Goal: Browse casually: Explore the website without a specific task or goal

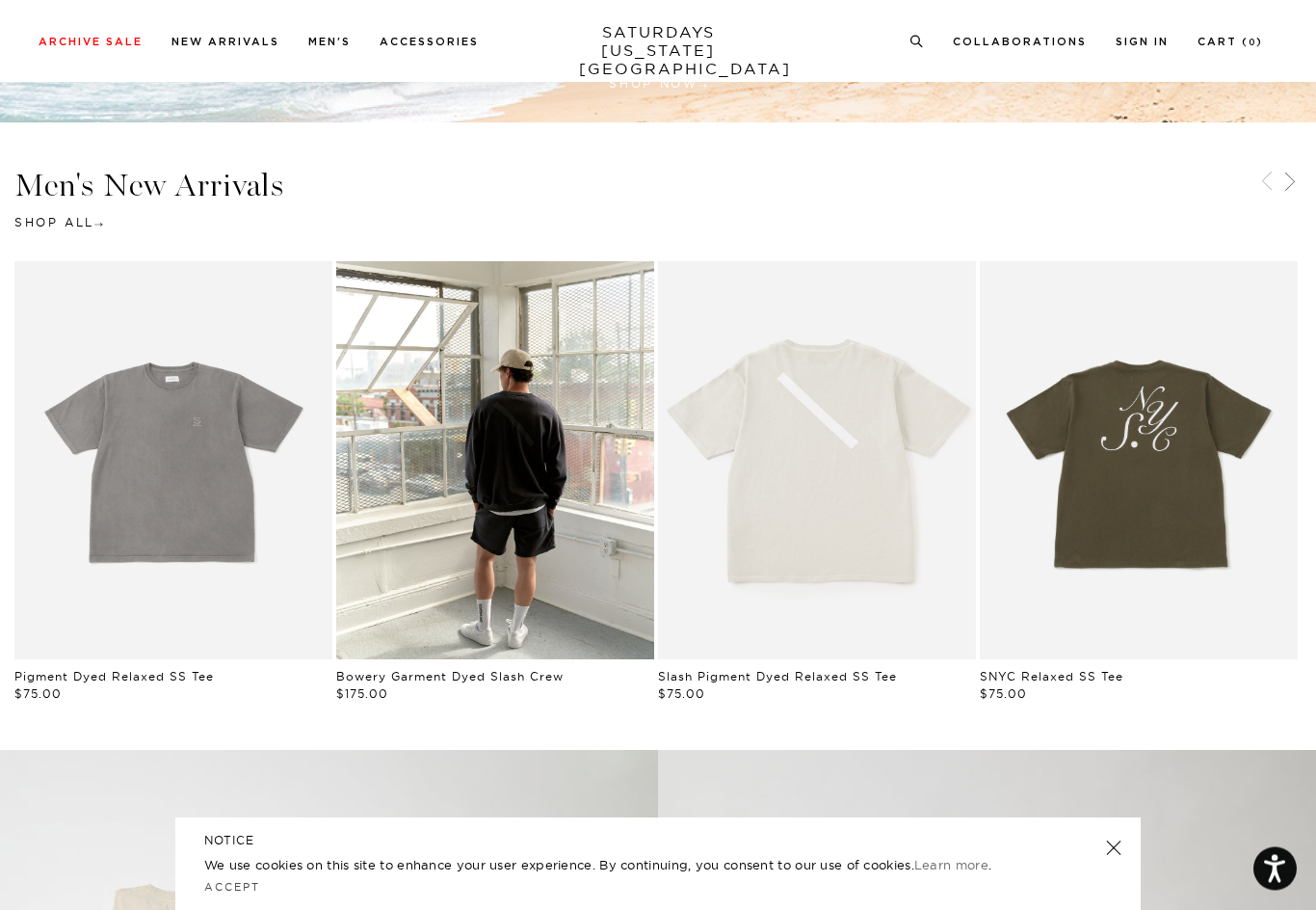
scroll to position [815, 0]
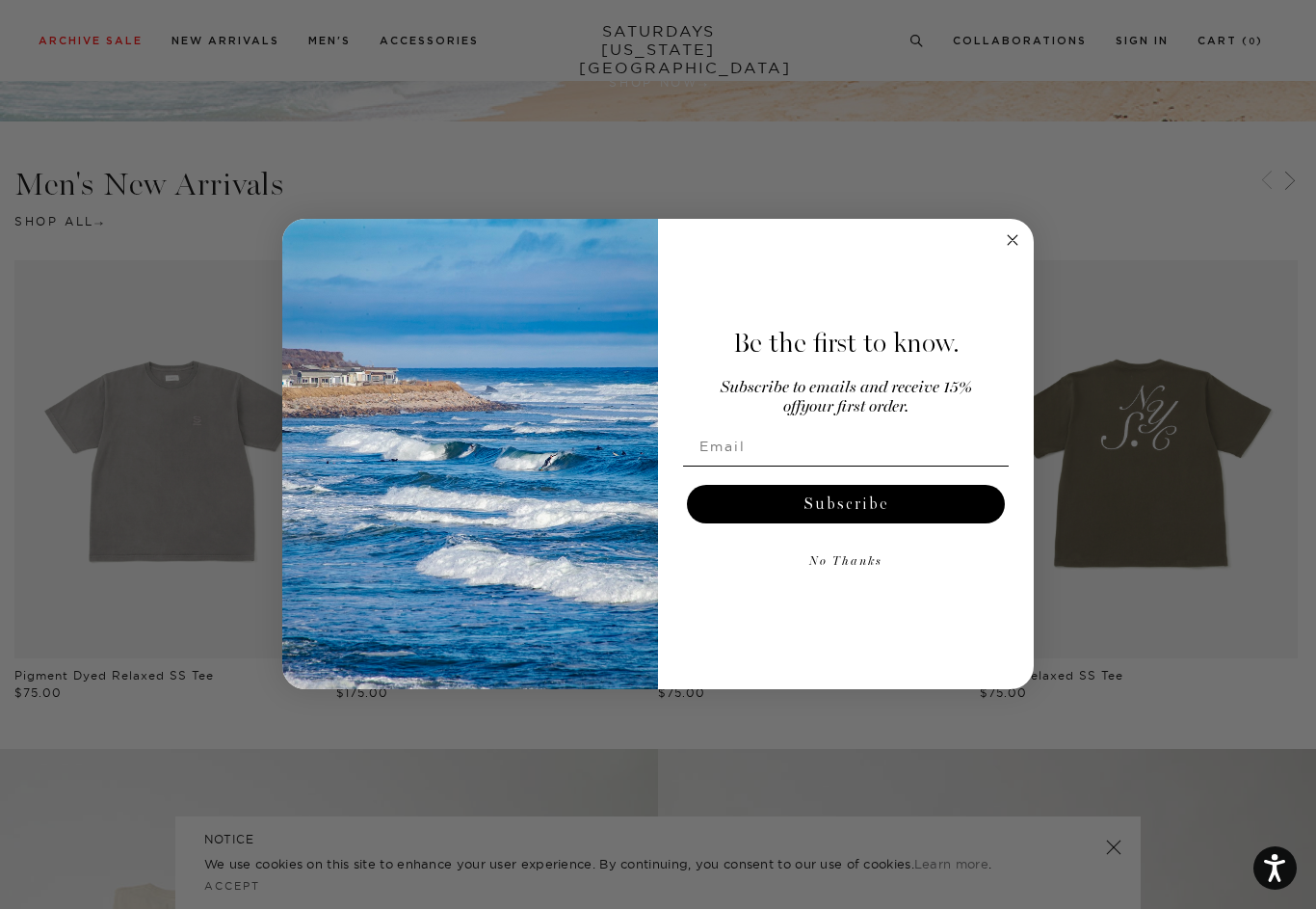
click at [1019, 253] on circle "Close dialog" at bounding box center [1013, 241] width 22 height 22
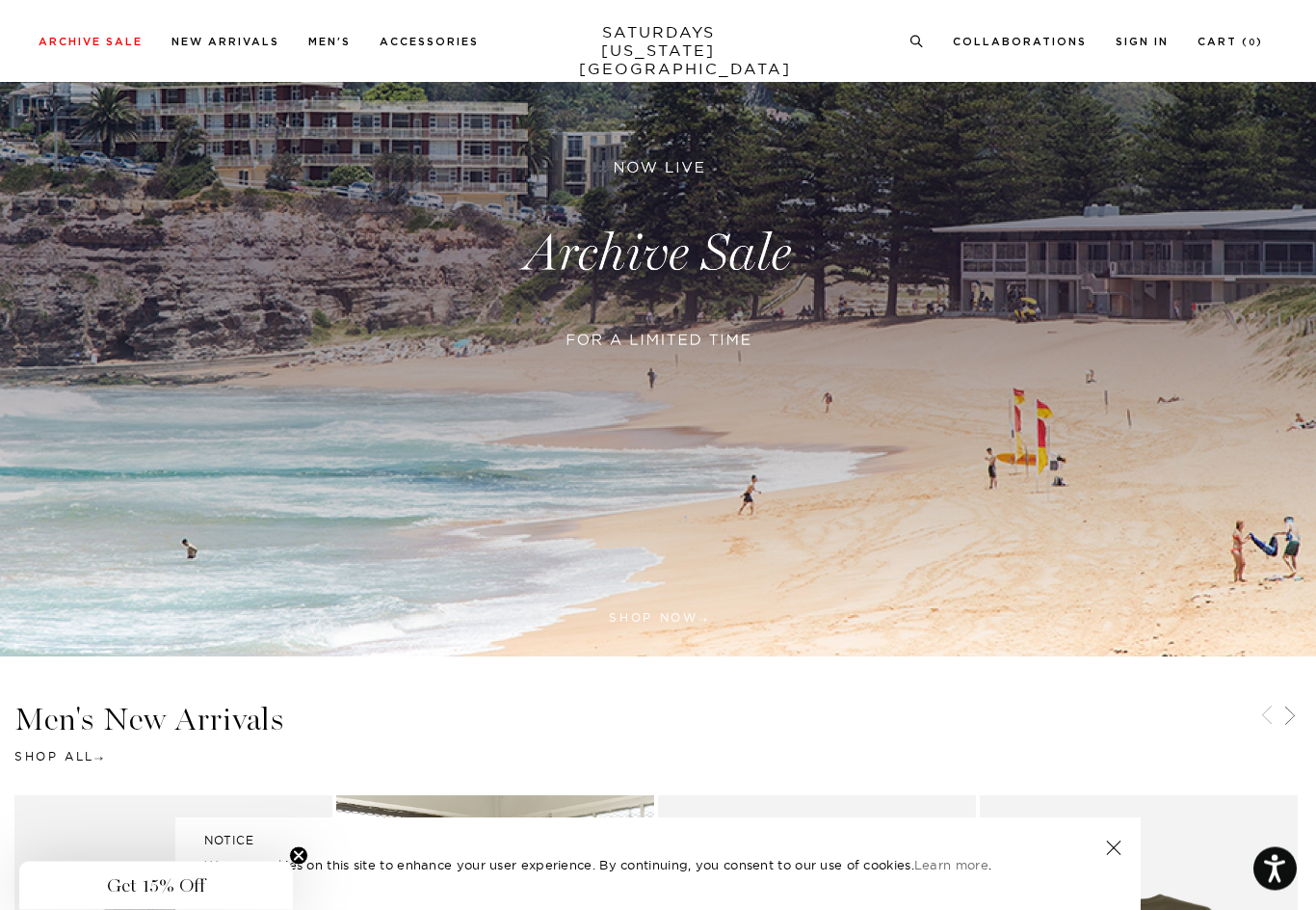
scroll to position [0, 0]
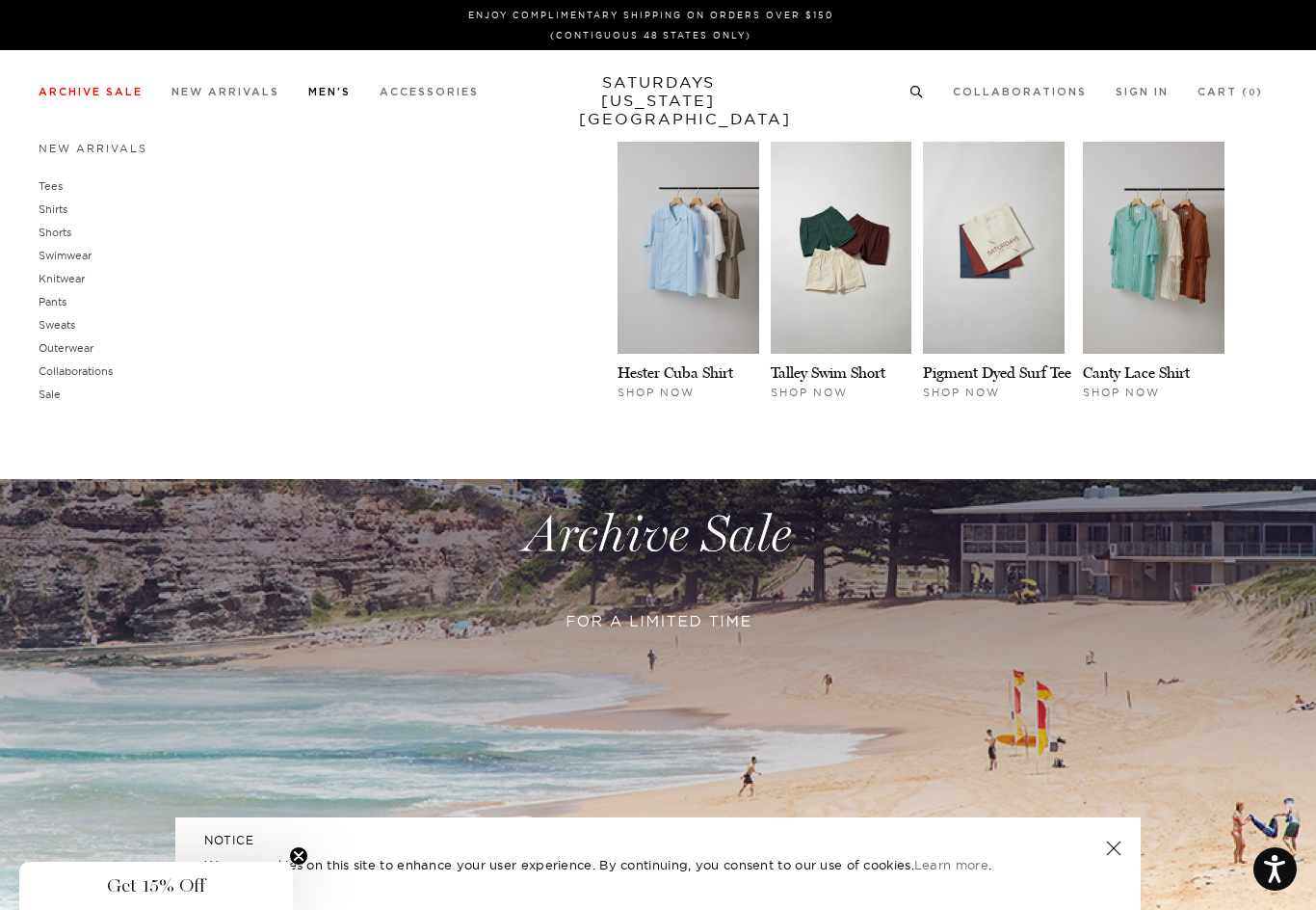
click at [50, 210] on link "Shirts" at bounding box center [52, 209] width 29 height 14
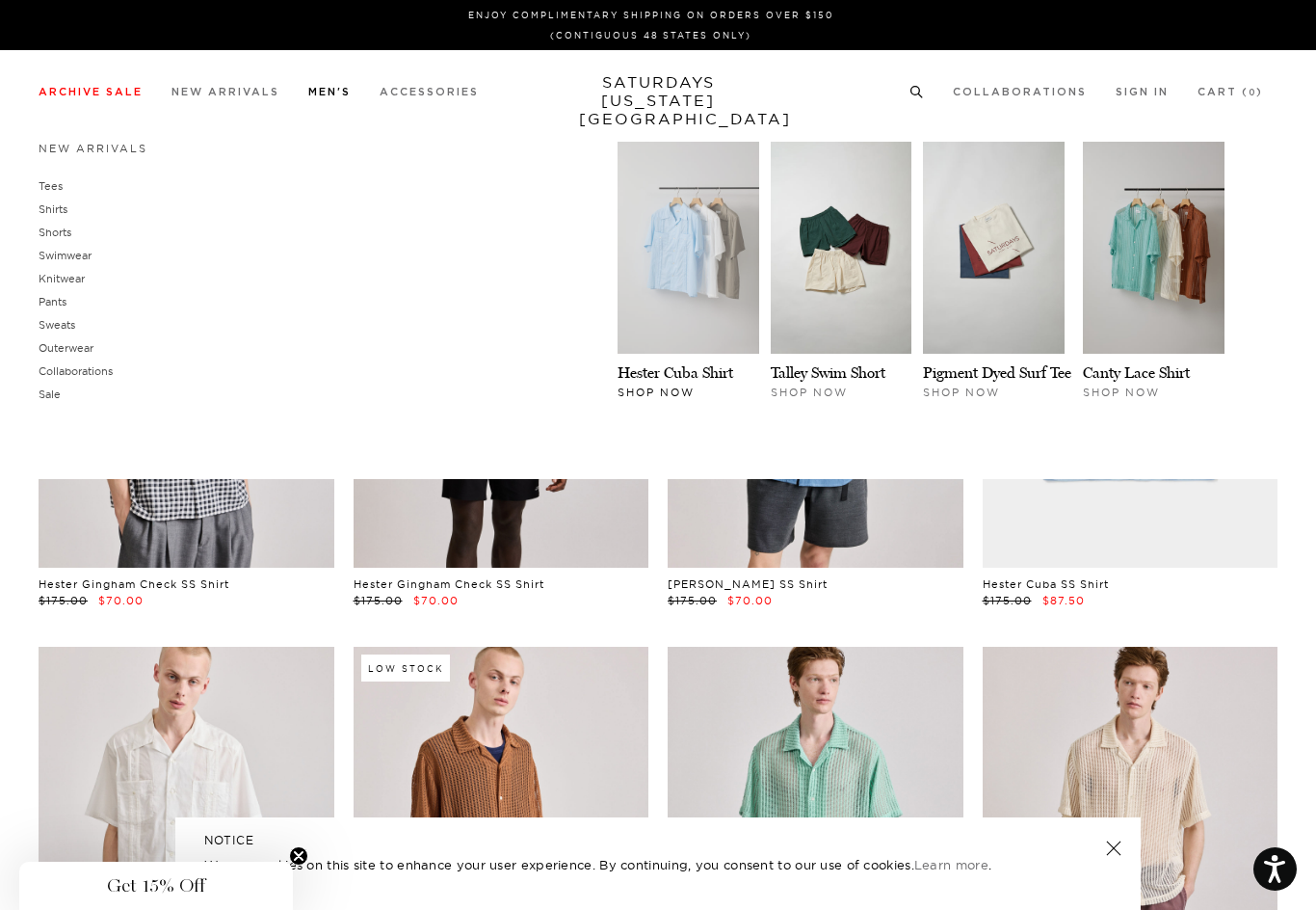
click at [713, 293] on img at bounding box center [688, 247] width 141 height 212
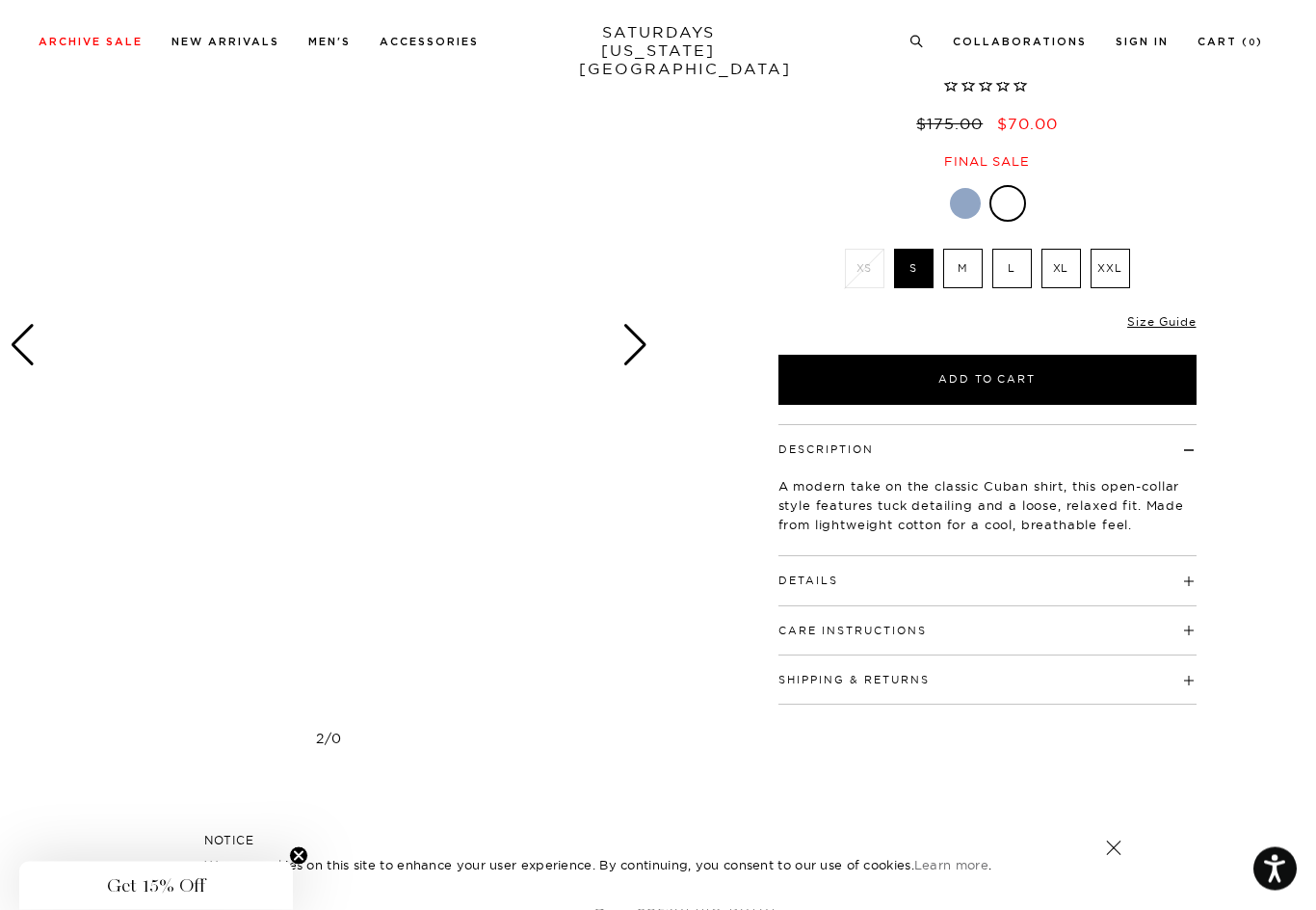
scroll to position [164, 0]
click at [32, 328] on div "Previous slide" at bounding box center [23, 345] width 26 height 42
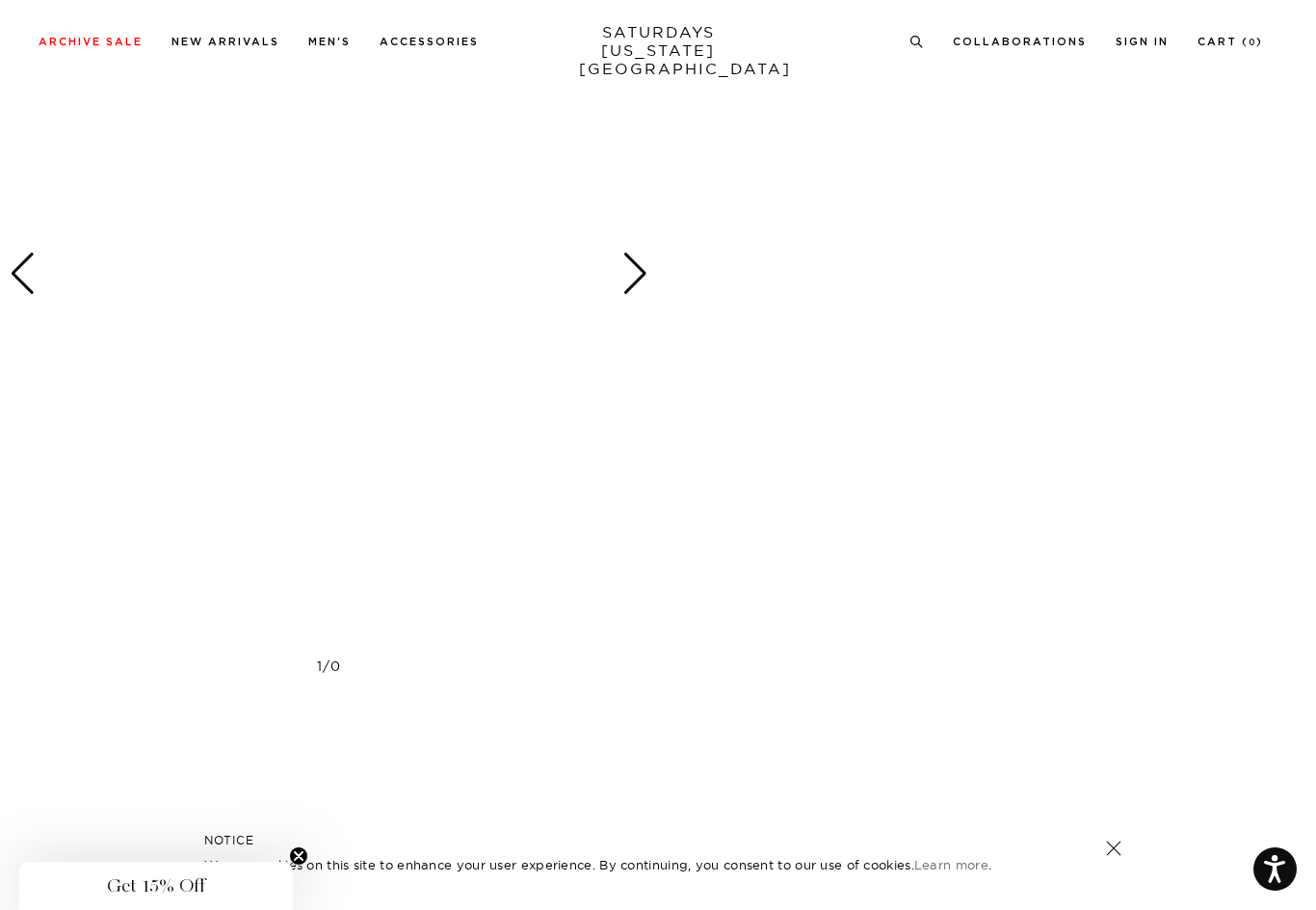
scroll to position [1025, 0]
click at [18, 309] on div "Previous slide" at bounding box center [23, 307] width 26 height 42
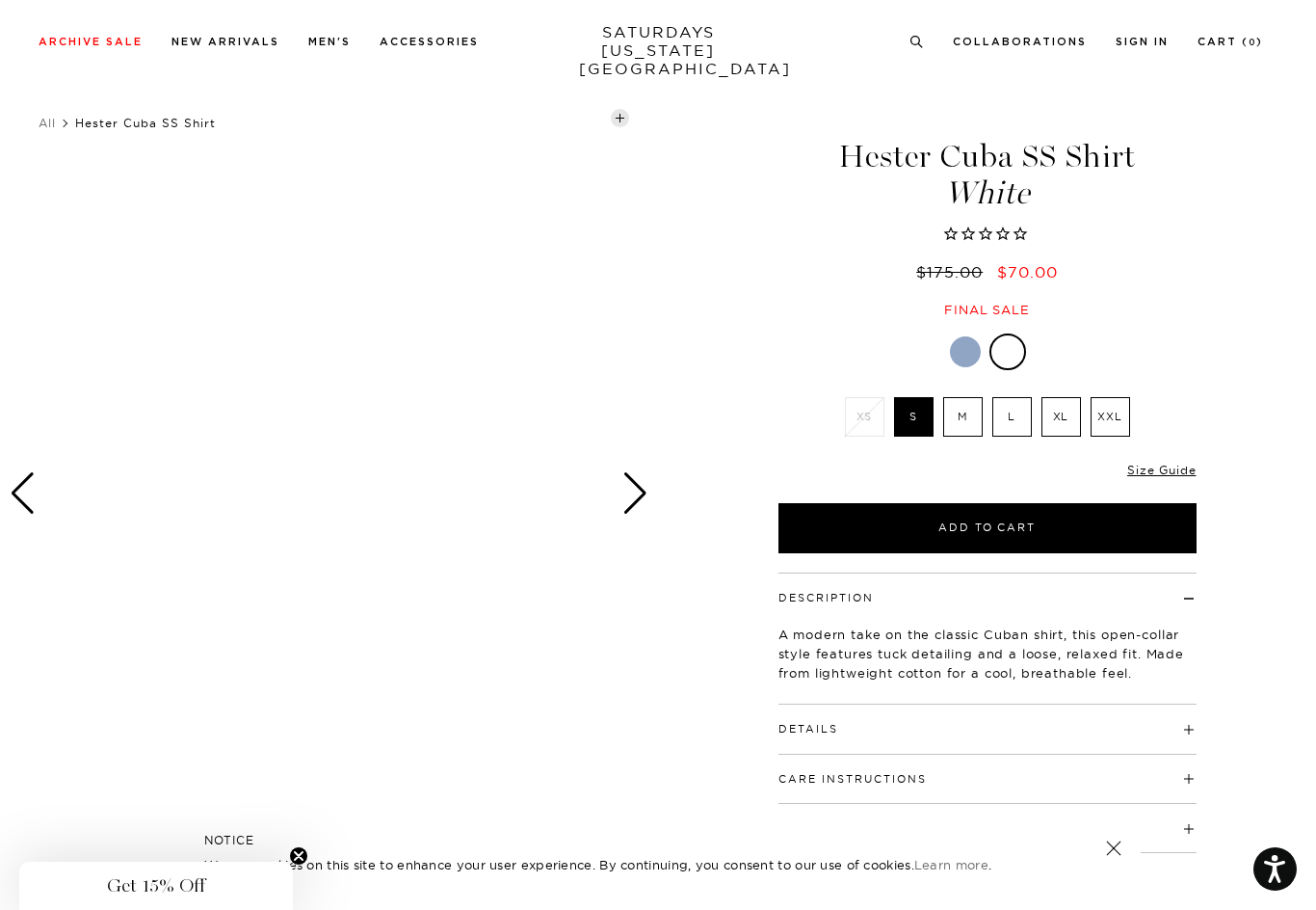
scroll to position [17, 0]
click at [1024, 348] on link at bounding box center [1008, 350] width 37 height 37
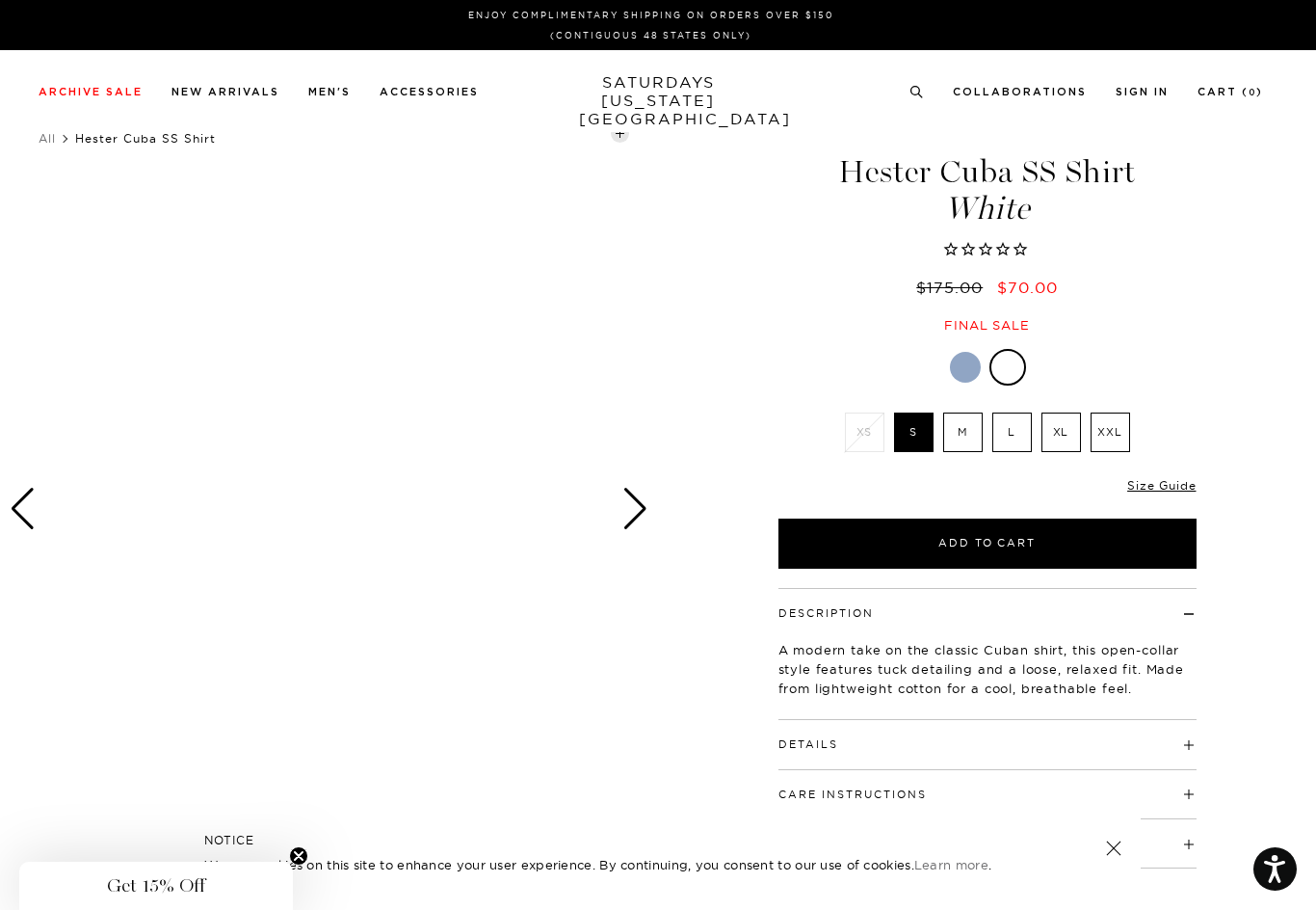
click at [960, 371] on div at bounding box center [965, 367] width 31 height 31
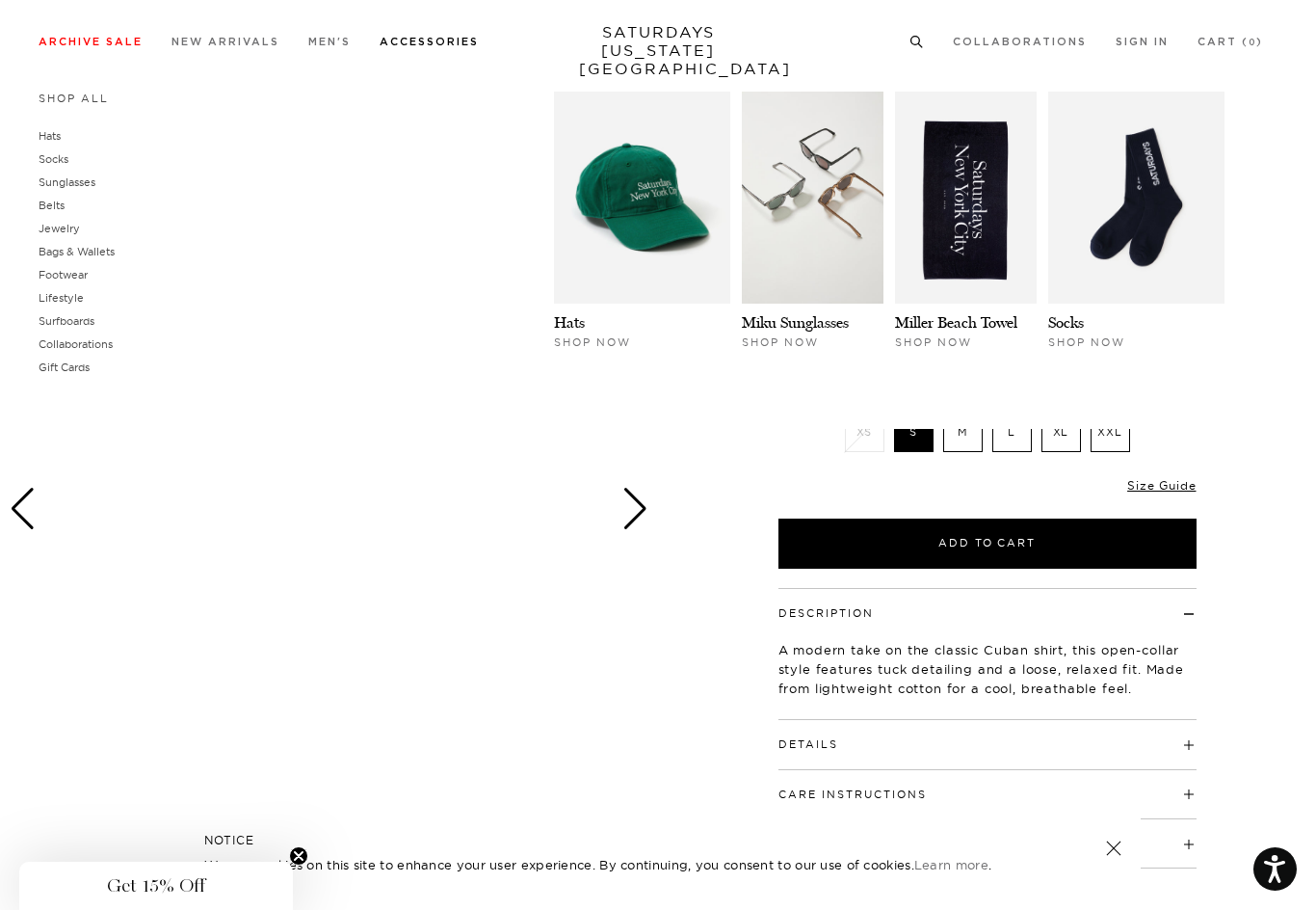
scroll to position [25, 0]
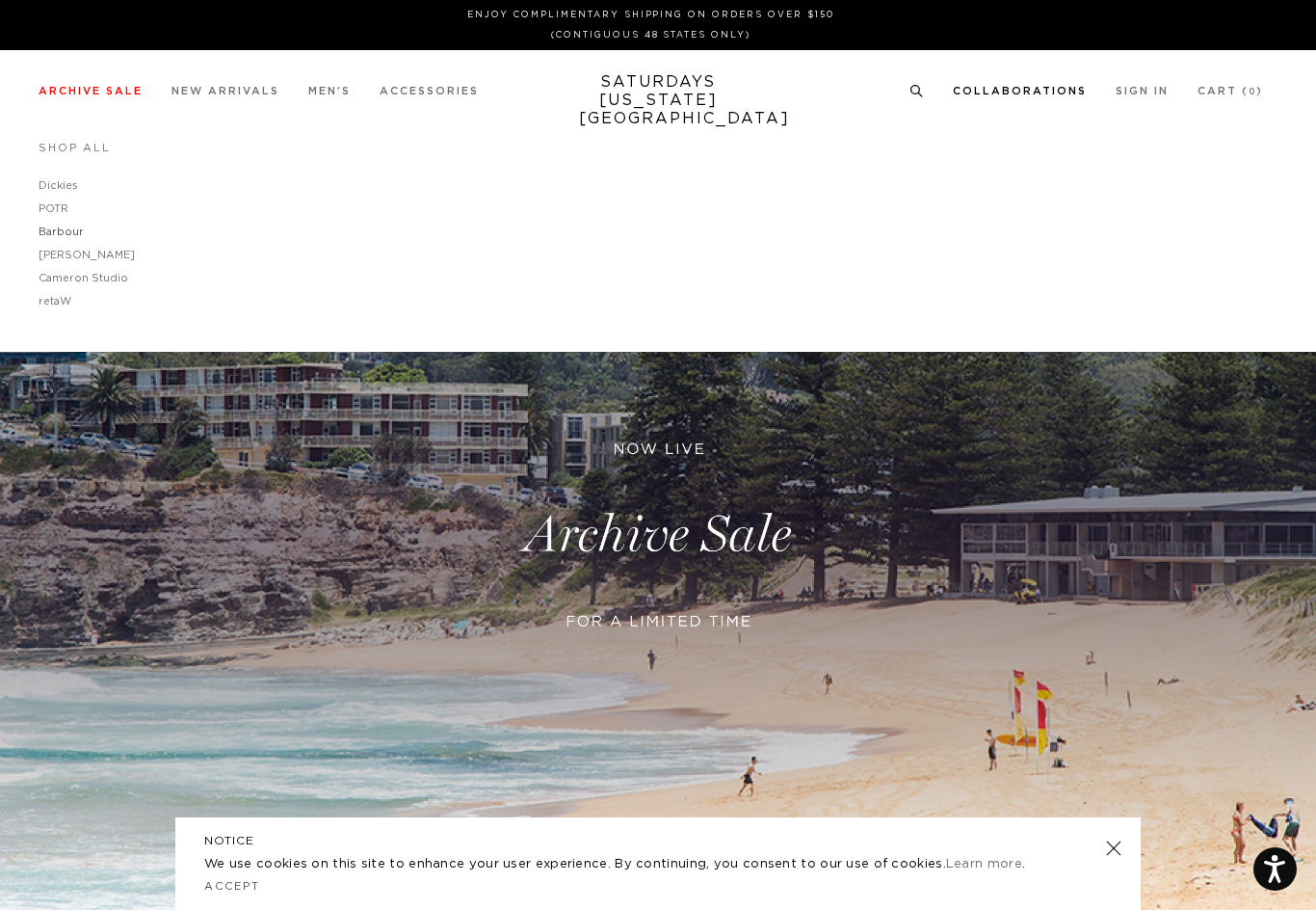
click at [50, 227] on link "Barbour" at bounding box center [61, 231] width 45 height 11
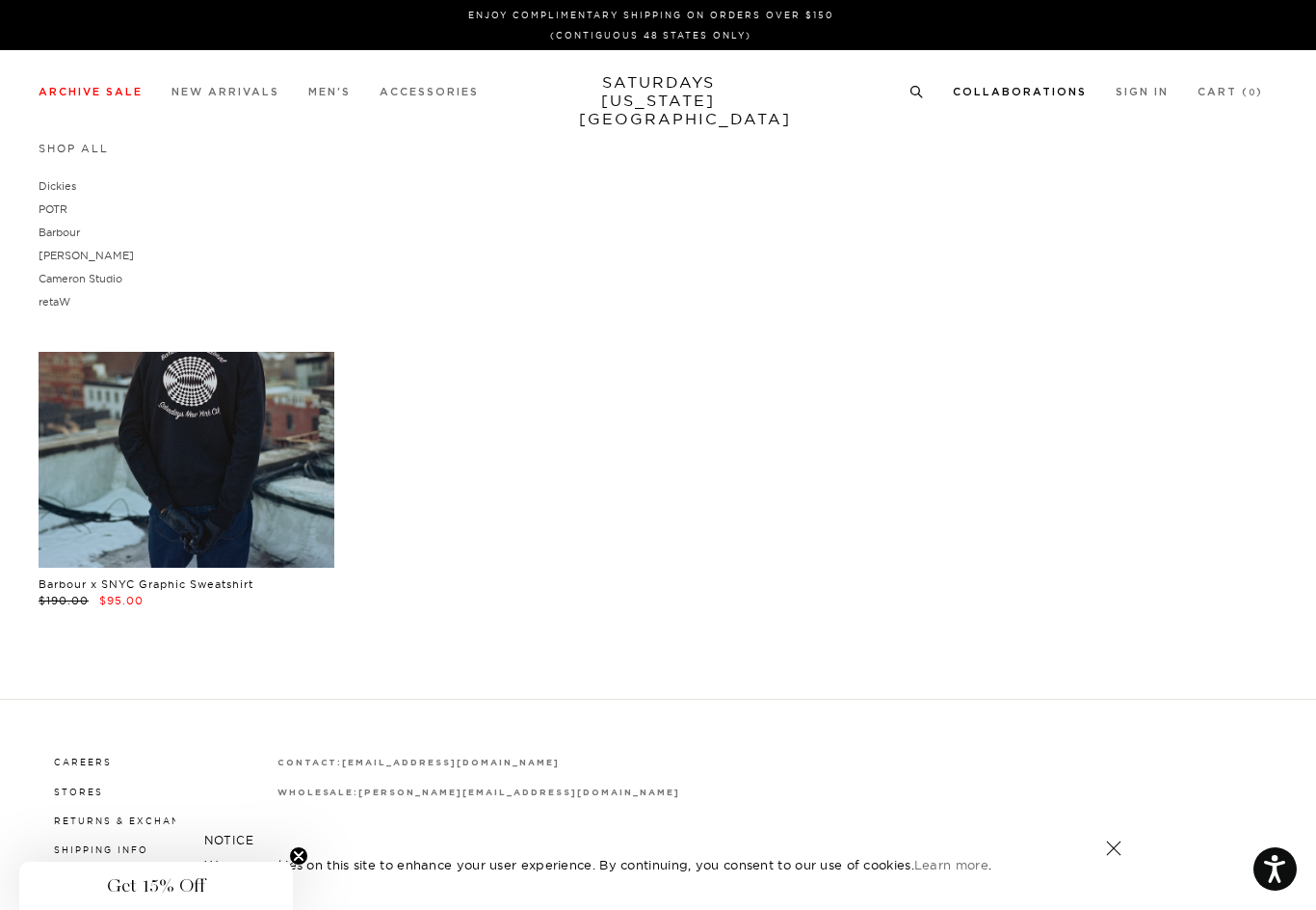
click at [45, 205] on link "POTR" at bounding box center [52, 209] width 29 height 14
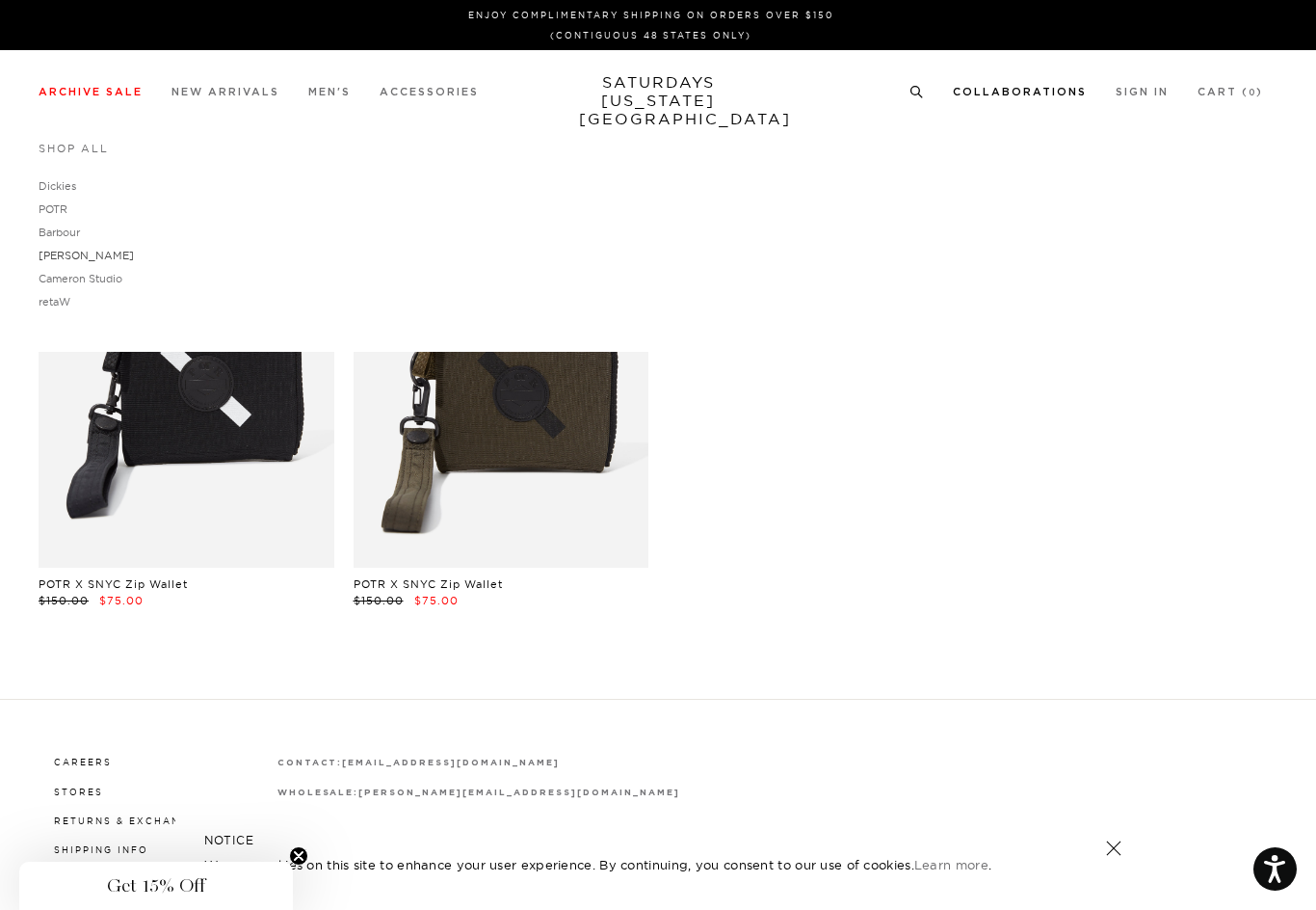
click at [47, 253] on link "[PERSON_NAME]" at bounding box center [86, 256] width 96 height 14
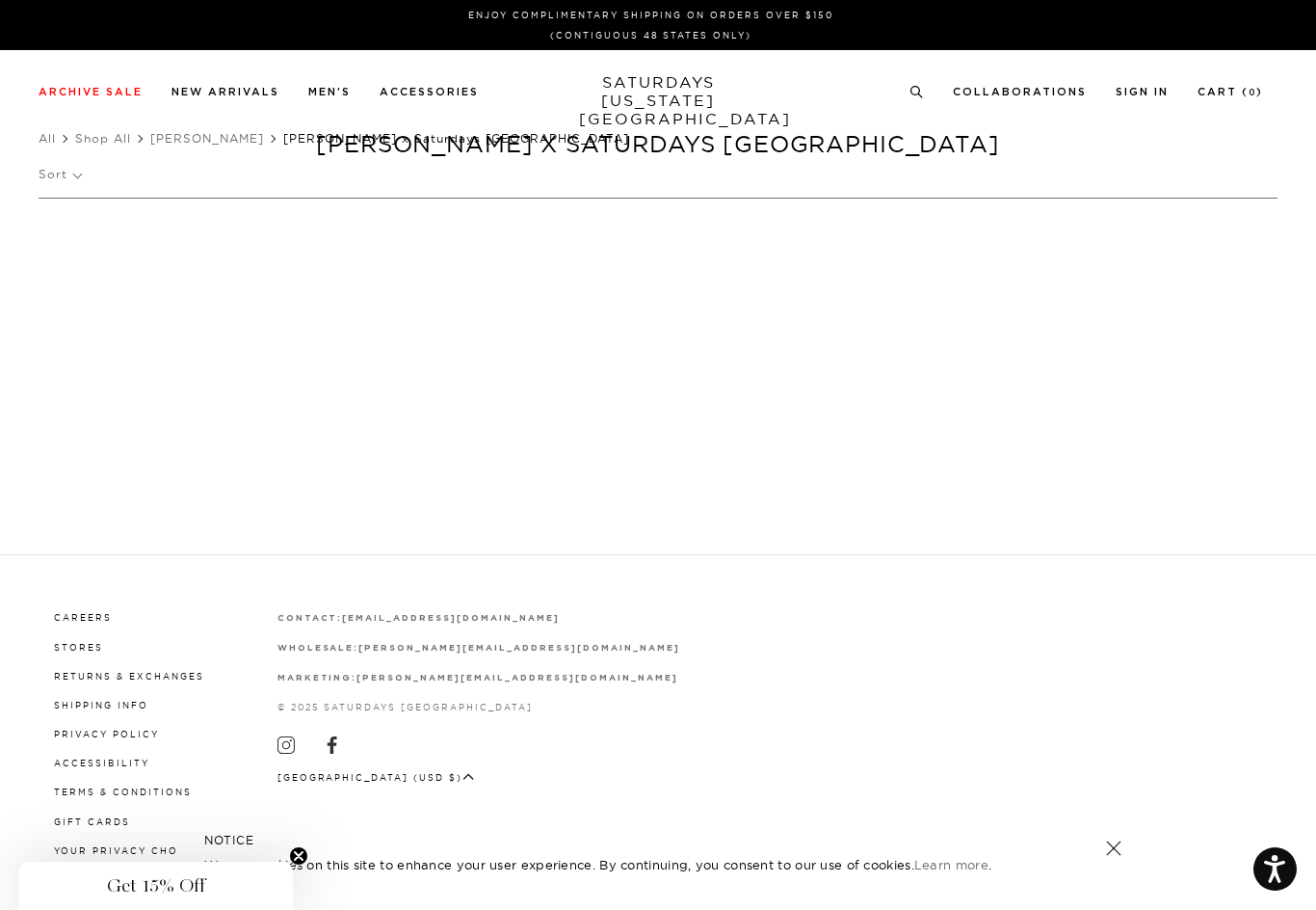
click at [299, 849] on circle "Close teaser" at bounding box center [299, 856] width 19 height 19
click at [674, 78] on link "SATURDAYS NEW YORK CITY" at bounding box center [658, 101] width 159 height 55
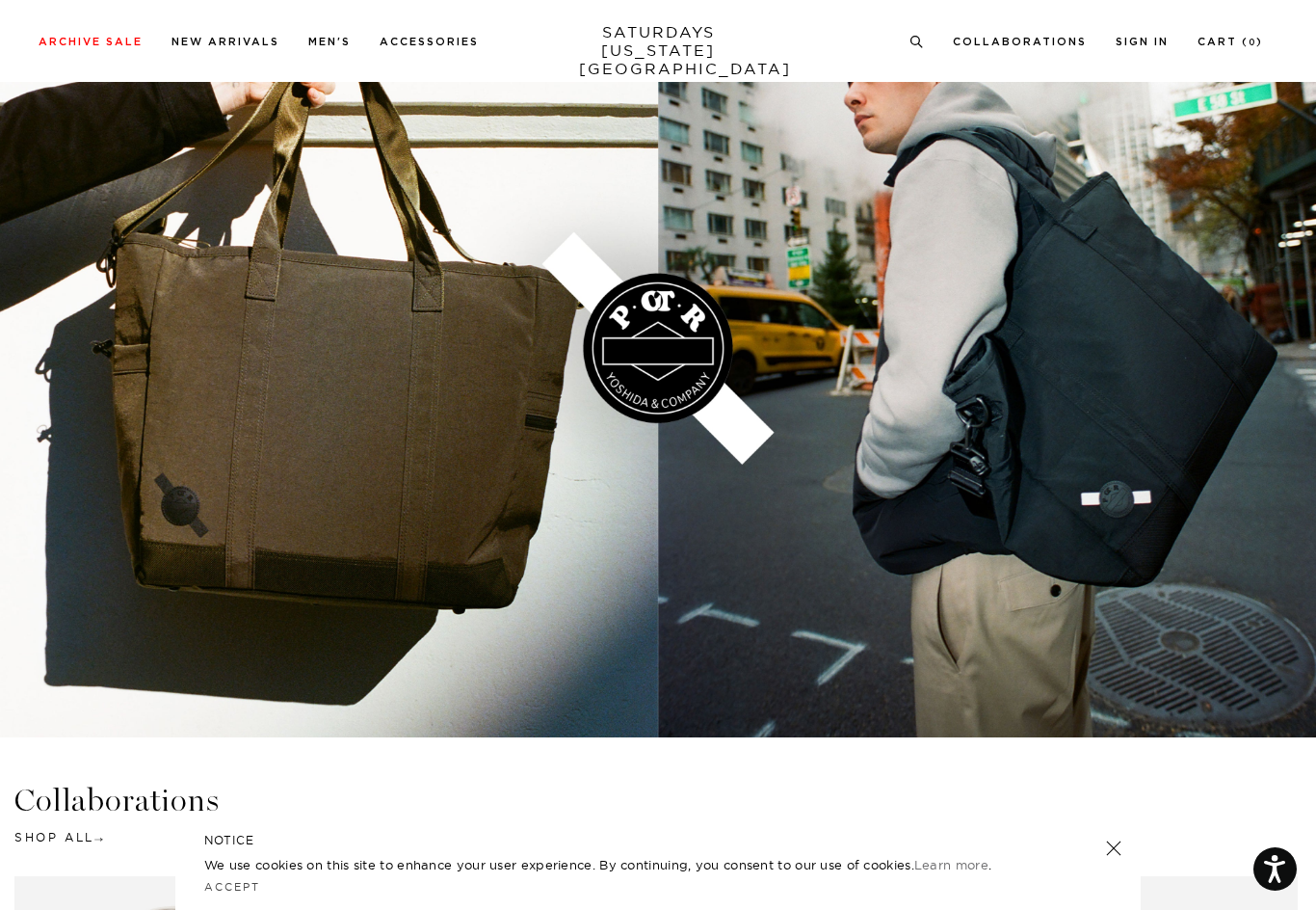
scroll to position [3029, 0]
